Goal: Task Accomplishment & Management: Manage account settings

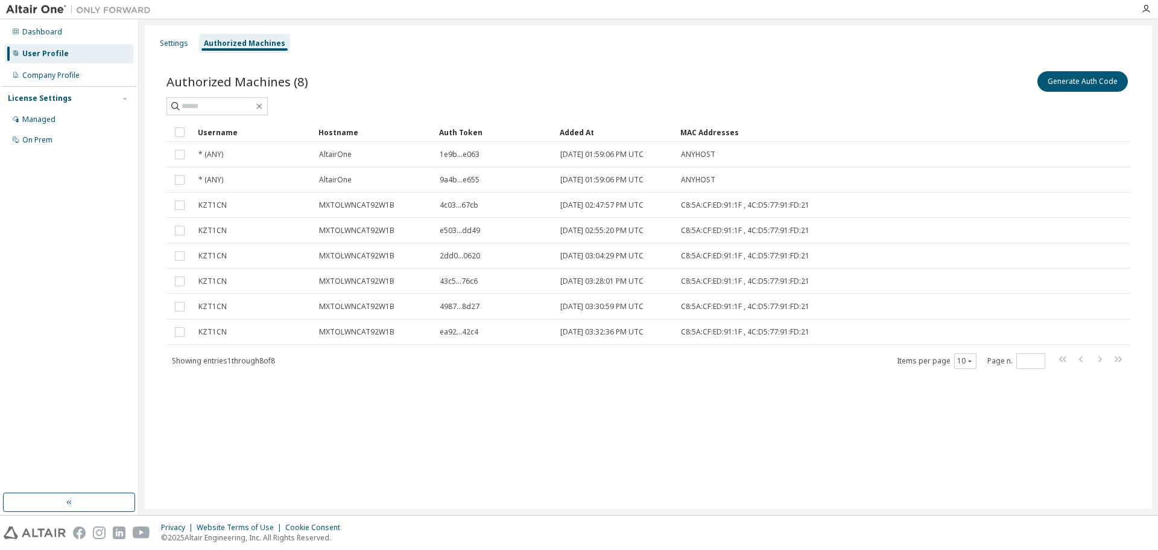
click at [475, 401] on div "Settings Authorized Machines Authorized Machines (8) Generate Auth Code Clear L…" at bounding box center [648, 266] width 1007 height 483
click at [158, 35] on div "Settings" at bounding box center [174, 43] width 38 height 19
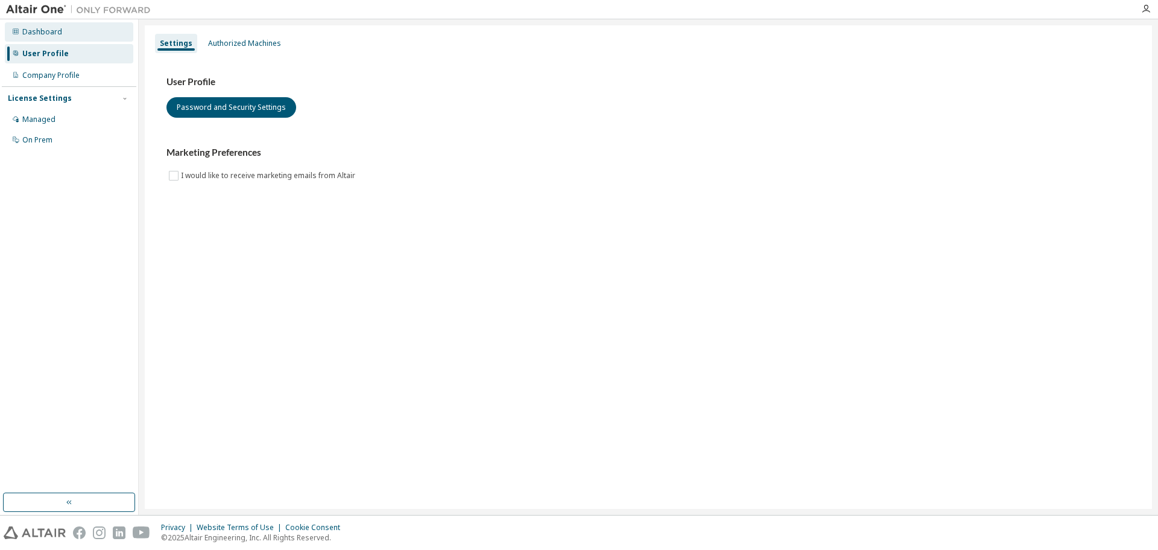
click at [69, 36] on div "Dashboard" at bounding box center [69, 31] width 128 height 19
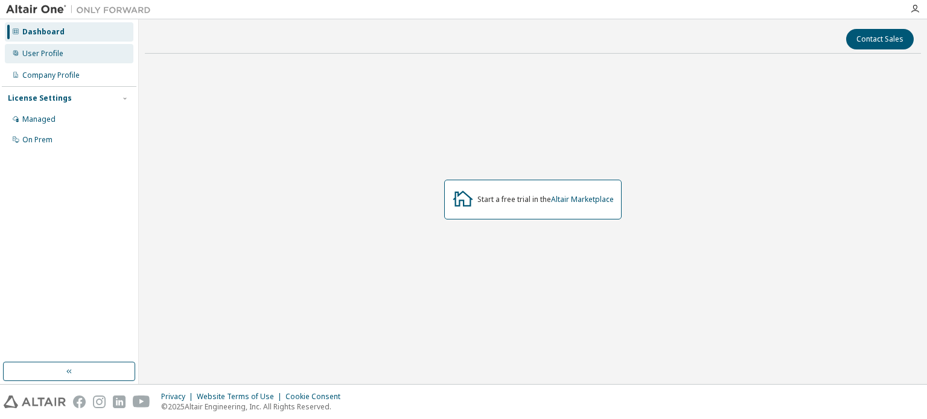
click at [62, 57] on div "User Profile" at bounding box center [69, 53] width 128 height 19
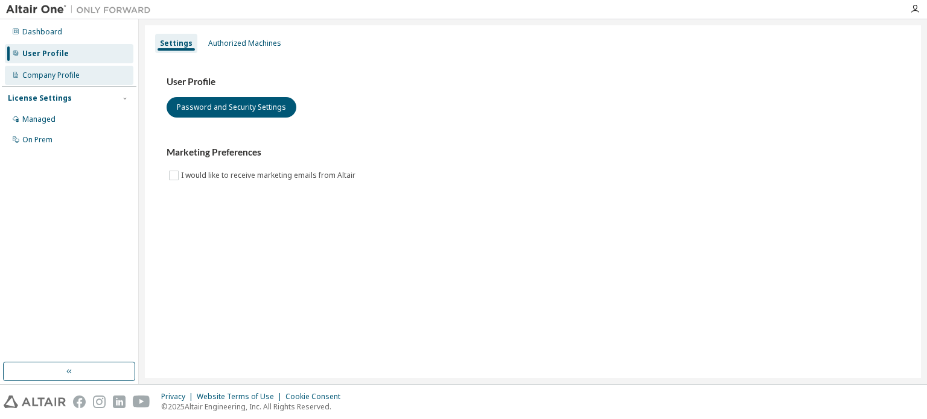
click at [62, 78] on div "Company Profile" at bounding box center [50, 76] width 57 height 10
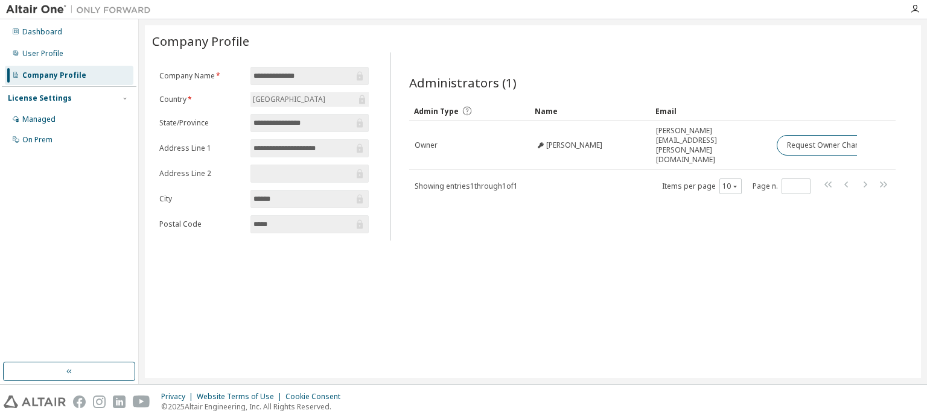
click at [471, 315] on div "**********" at bounding box center [533, 201] width 776 height 353
click at [339, 308] on div "**********" at bounding box center [533, 201] width 776 height 353
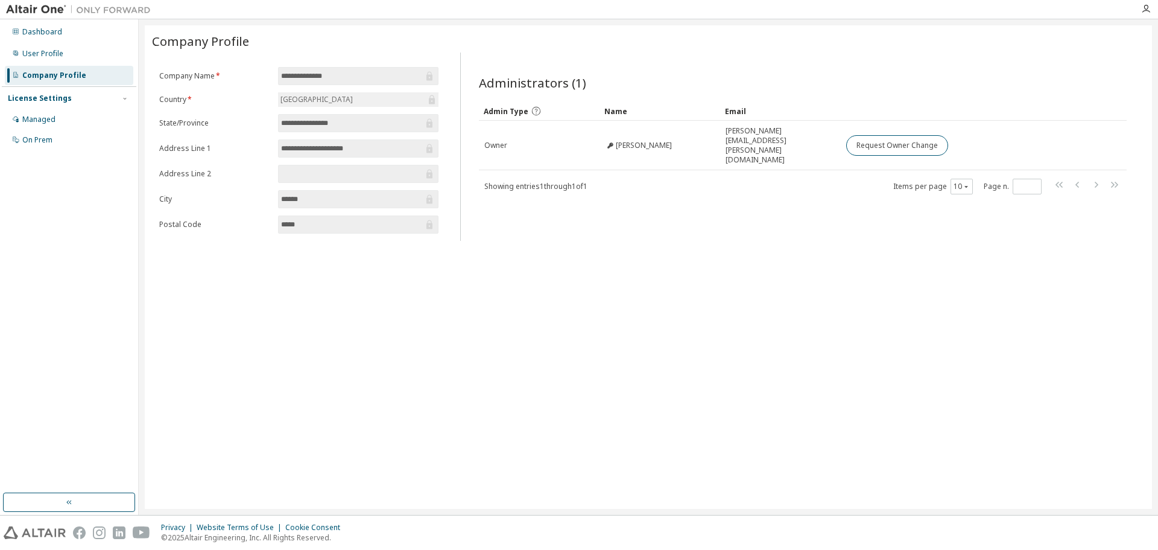
click at [500, 437] on div "**********" at bounding box center [648, 266] width 1007 height 483
click at [54, 51] on div "User Profile" at bounding box center [42, 54] width 41 height 10
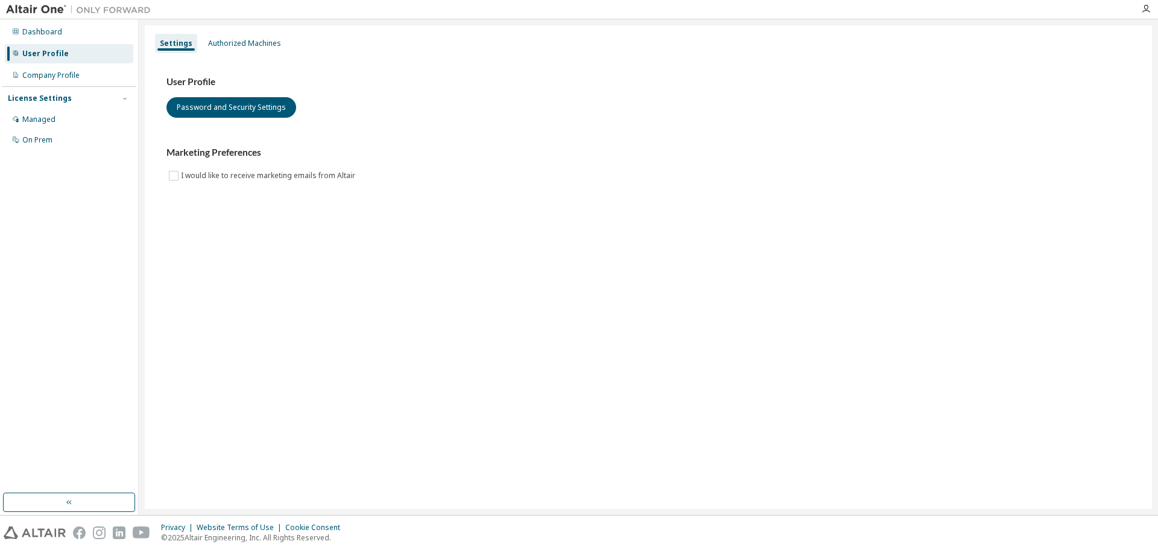
click at [395, 268] on div "Settings Authorized Machines User Profile Password and Security Settings Market…" at bounding box center [648, 266] width 1007 height 483
click at [683, 287] on div "Settings Authorized Machines User Profile Password and Security Settings Market…" at bounding box center [648, 266] width 1007 height 483
click at [66, 38] on div "Dashboard" at bounding box center [69, 31] width 128 height 19
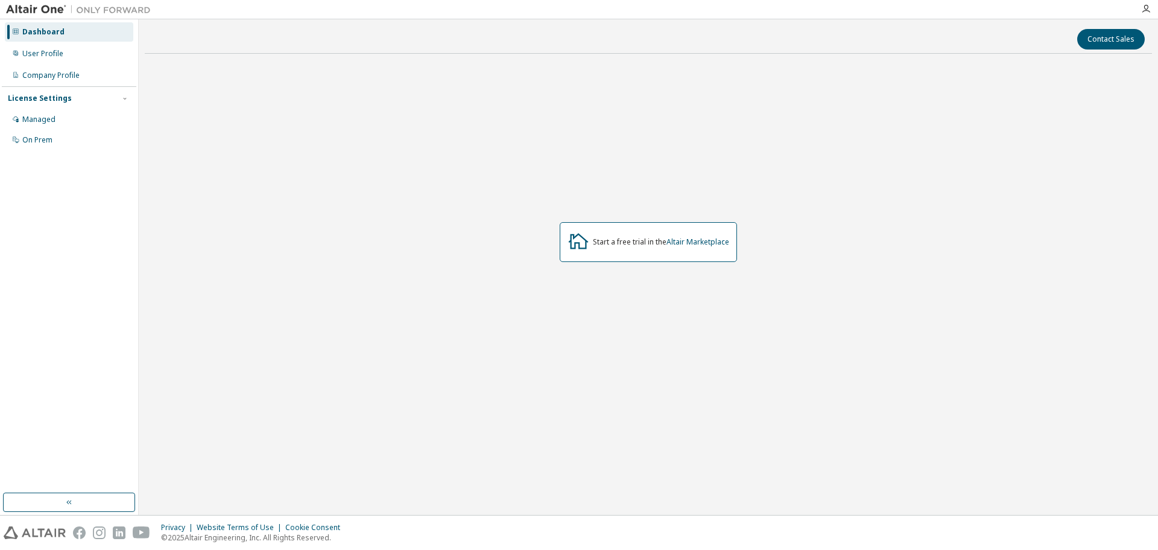
click at [676, 235] on div "Start a free trial in the Altair Marketplace" at bounding box center [648, 242] width 177 height 40
click at [50, 12] on img at bounding box center [81, 10] width 151 height 12
click at [50, 52] on div "User Profile" at bounding box center [42, 54] width 41 height 10
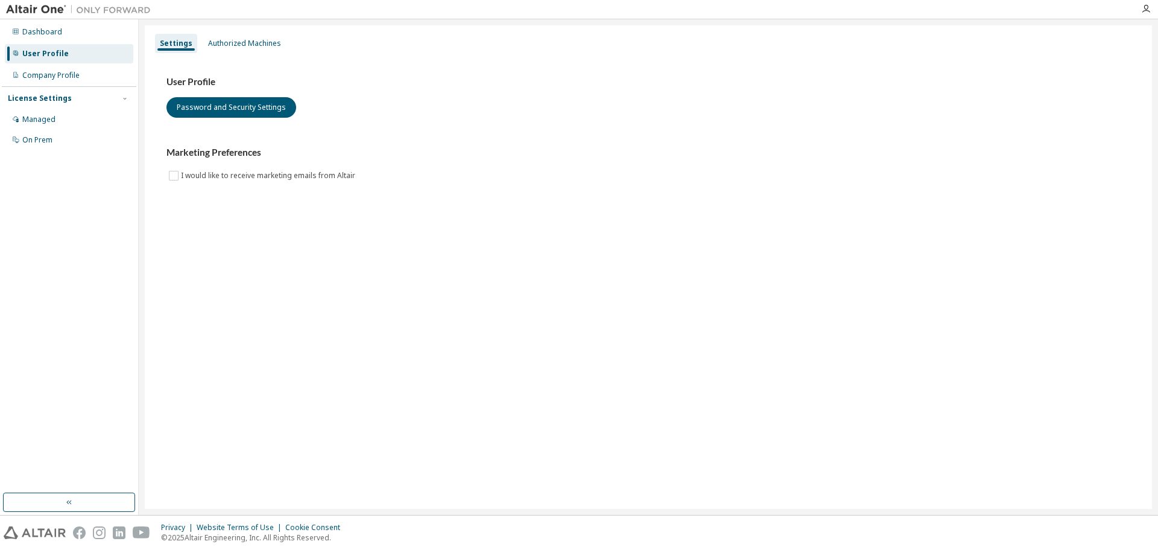
click at [47, 2] on div at bounding box center [78, 9] width 157 height 19
click at [42, 8] on img at bounding box center [81, 10] width 151 height 12
click at [39, 31] on div "Dashboard" at bounding box center [42, 32] width 40 height 10
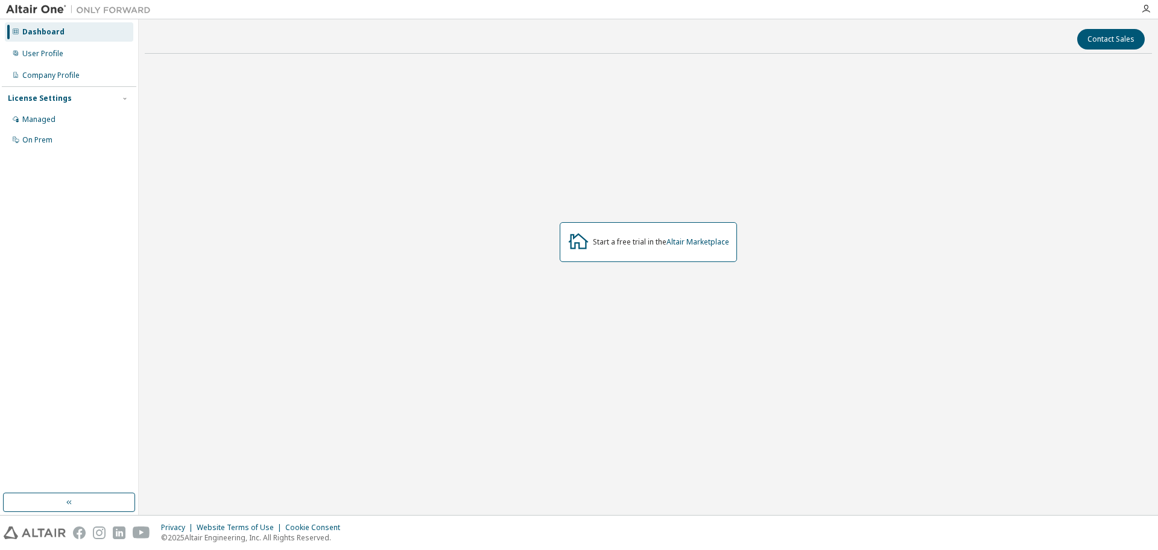
click at [601, 247] on div "Start a free trial in the Altair Marketplace" at bounding box center [648, 242] width 177 height 40
click at [633, 234] on div "Start a free trial in the Altair Marketplace" at bounding box center [648, 242] width 177 height 40
click at [1149, 11] on icon "button" at bounding box center [1146, 9] width 10 height 10
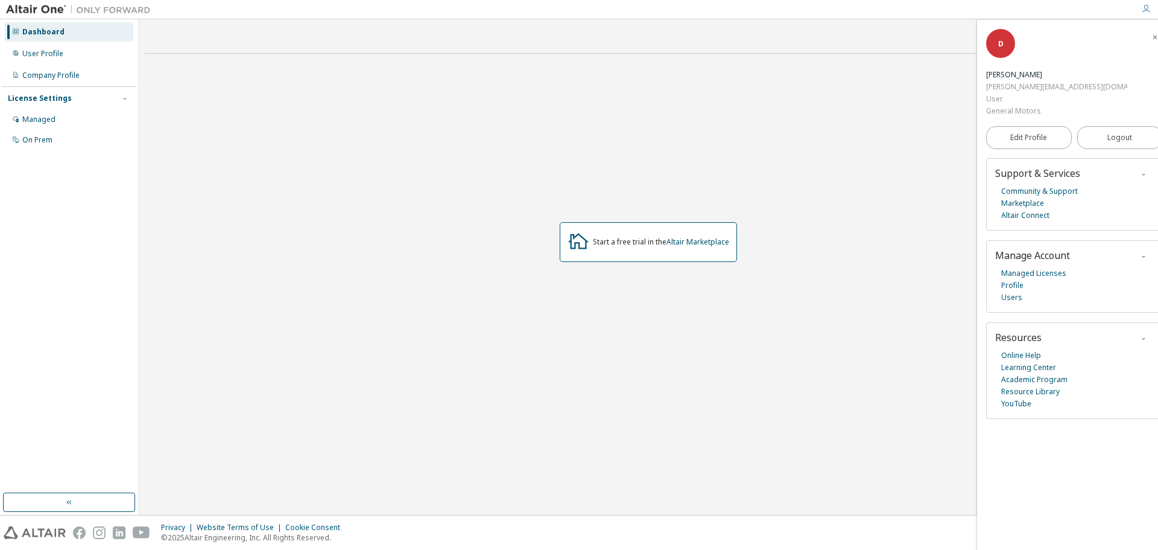
click at [1145, 117] on div "Edit Profile Logout" at bounding box center [1074, 137] width 176 height 41
click at [1123, 126] on button "Logout" at bounding box center [1120, 137] width 86 height 23
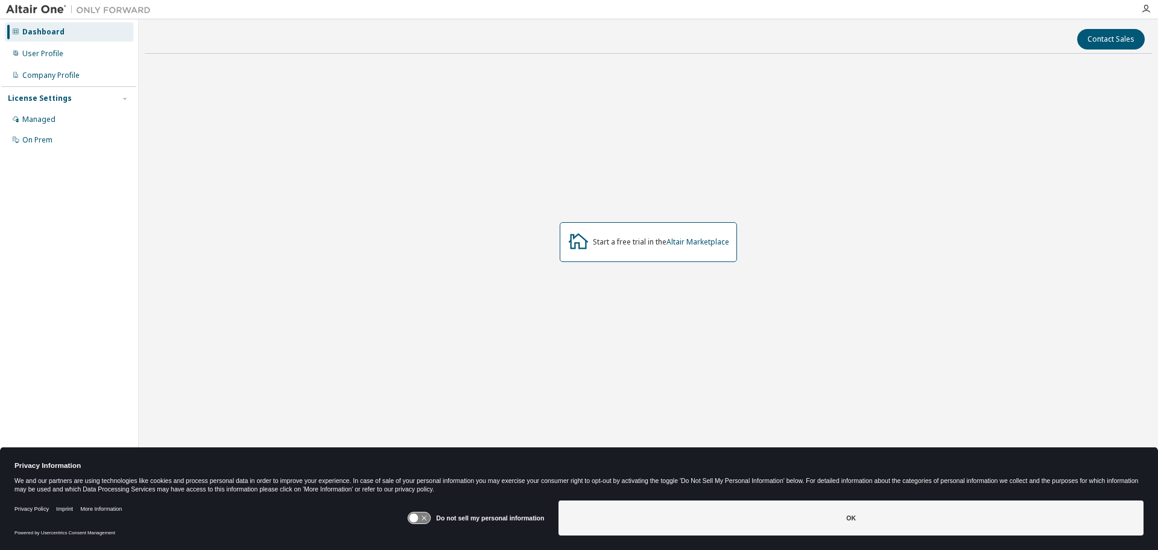
click at [689, 248] on div "Start a free trial in the Altair Marketplace" at bounding box center [648, 242] width 177 height 40
click at [1150, 10] on icon "button" at bounding box center [1146, 9] width 10 height 10
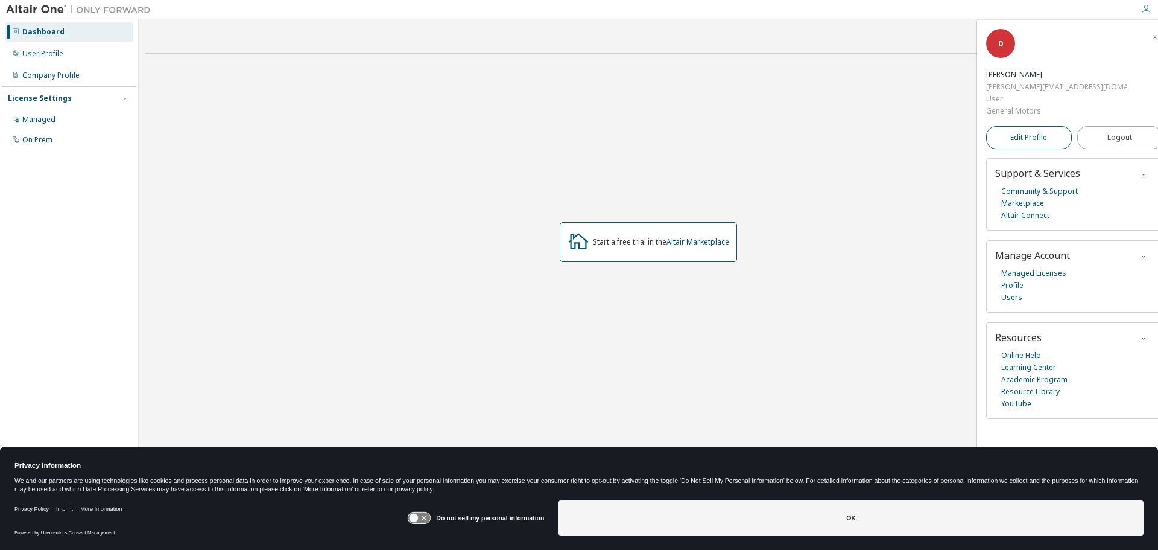
click at [1038, 132] on span "Edit Profile" at bounding box center [1028, 138] width 37 height 12
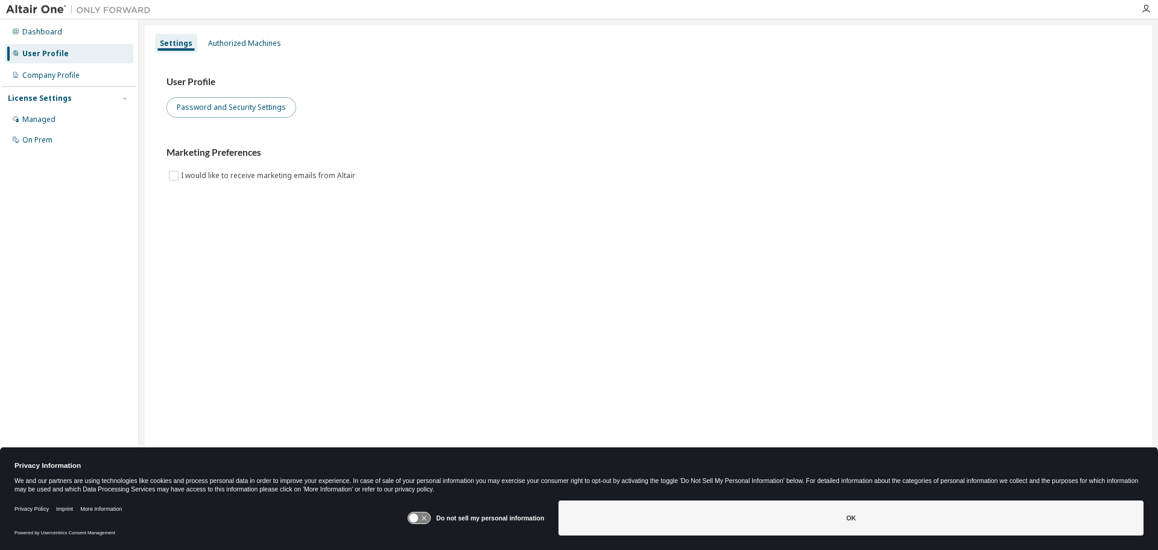
click at [230, 109] on button "Password and Security Settings" at bounding box center [232, 107] width 130 height 21
